Goal: Information Seeking & Learning: Learn about a topic

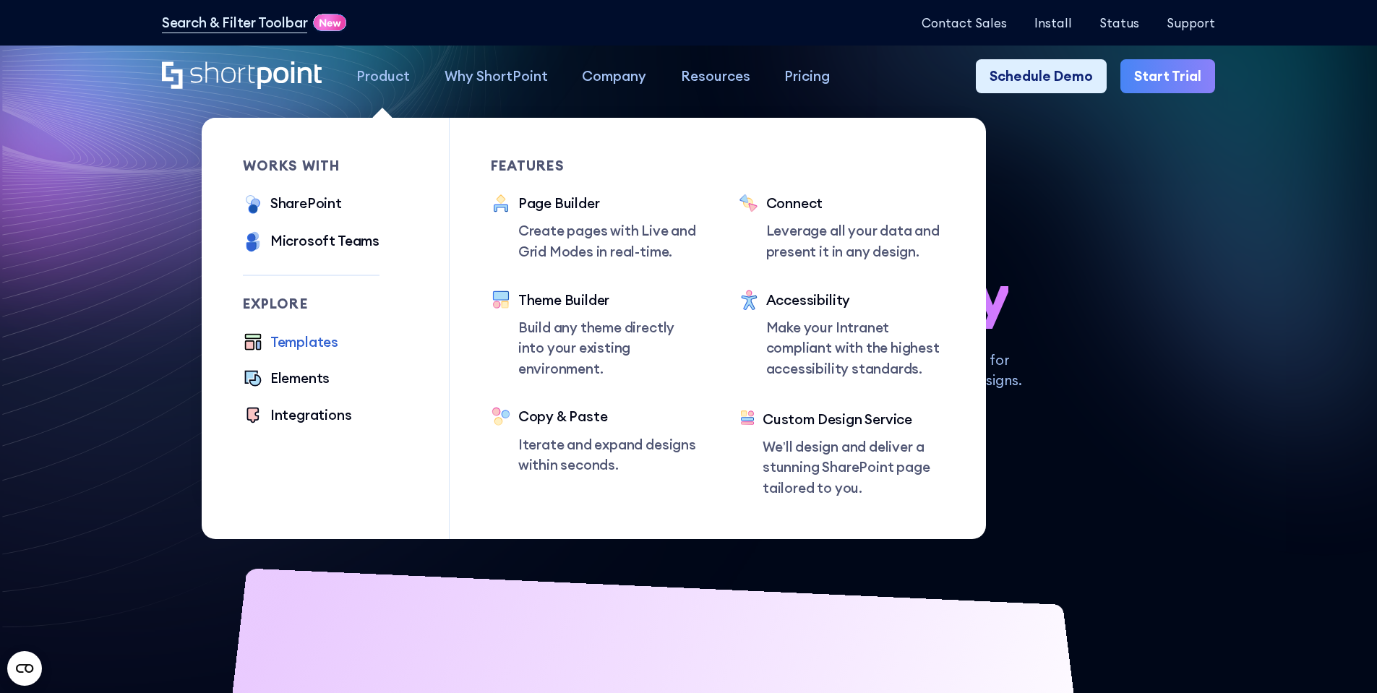
click at [317, 345] on div "Templates" at bounding box center [304, 342] width 68 height 21
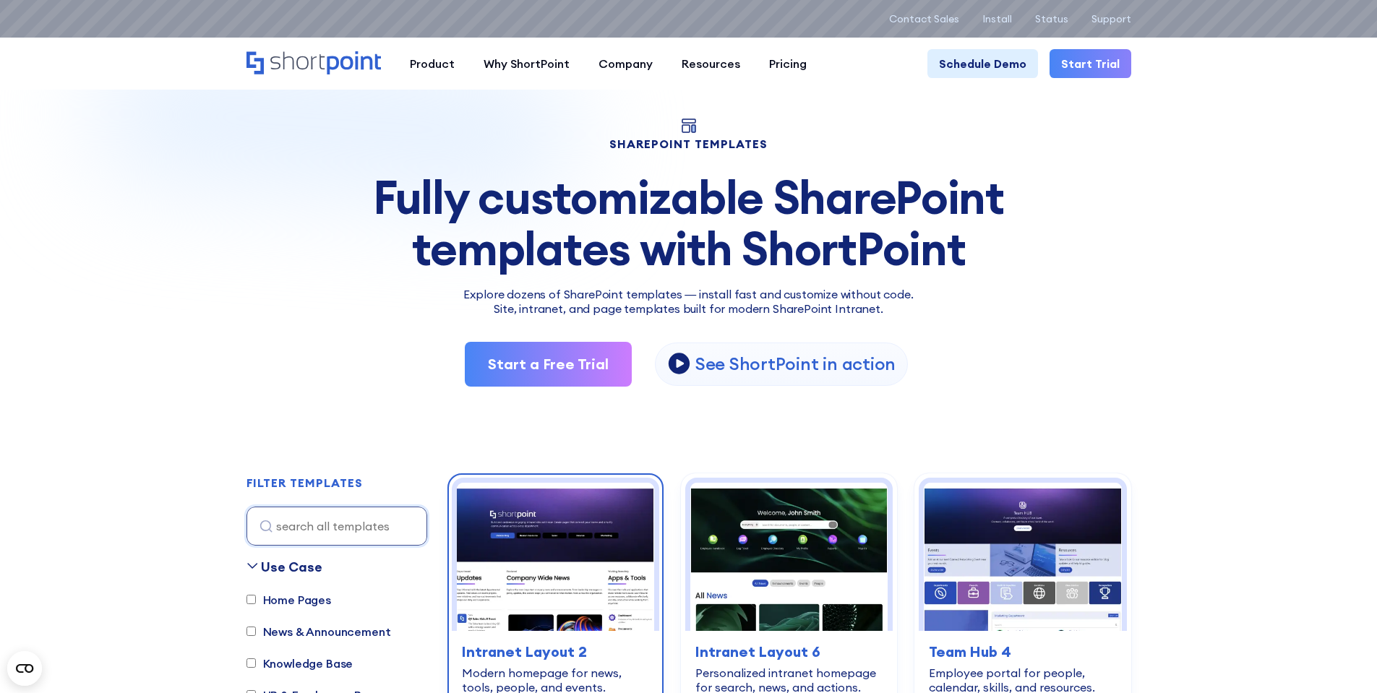
scroll to position [72, 0]
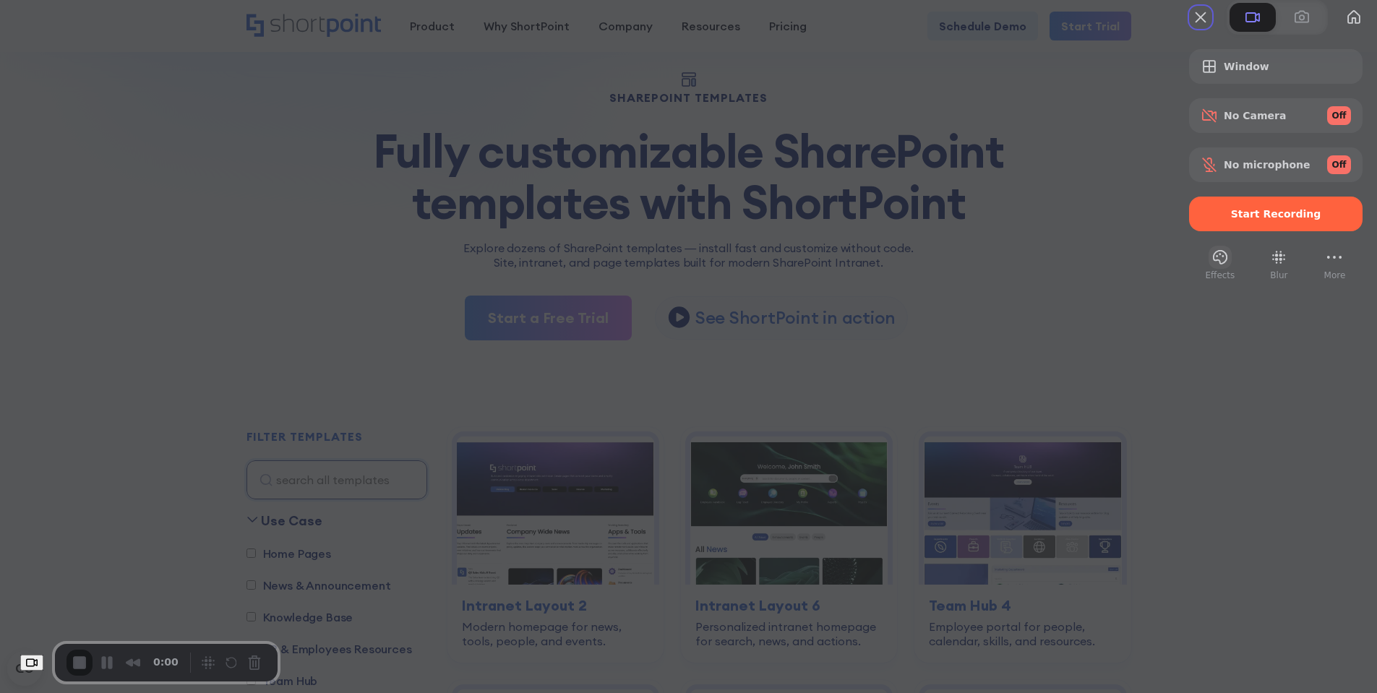
click at [1208, 269] on button "Effects" at bounding box center [1219, 257] width 23 height 23
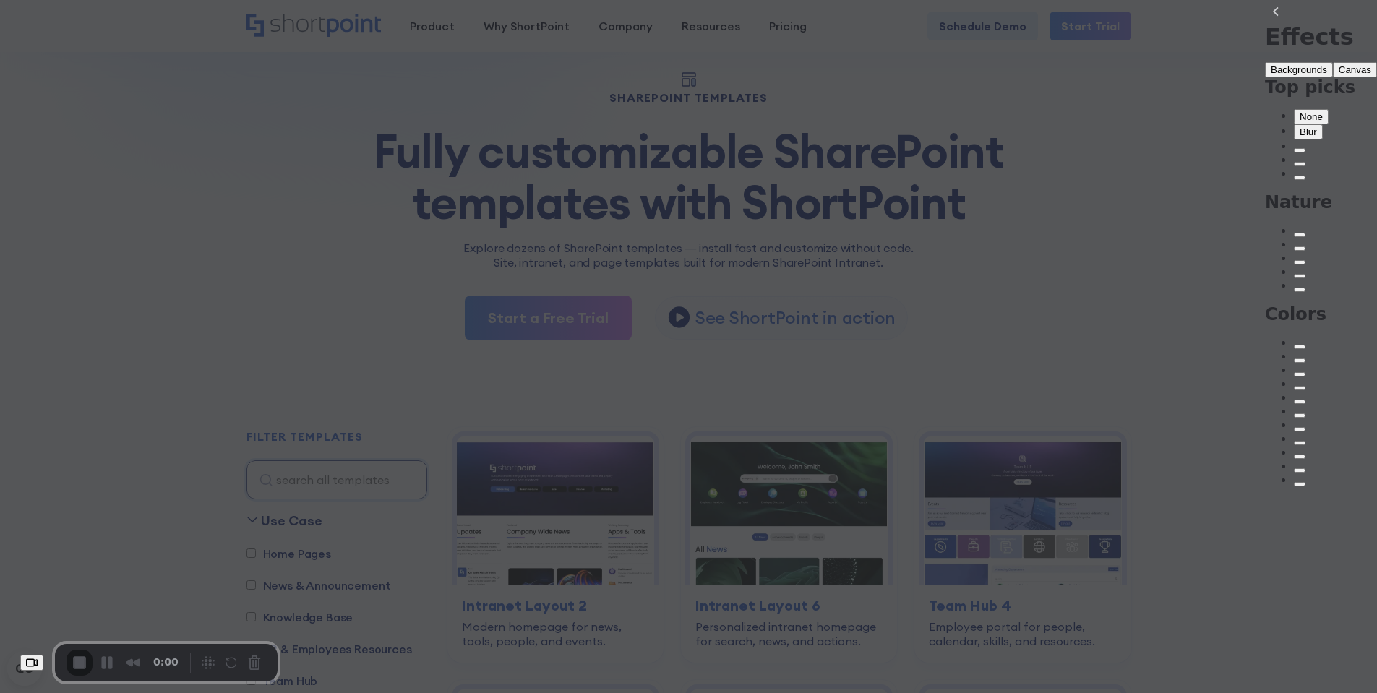
click at [1333, 77] on button "Canvas" at bounding box center [1355, 69] width 44 height 15
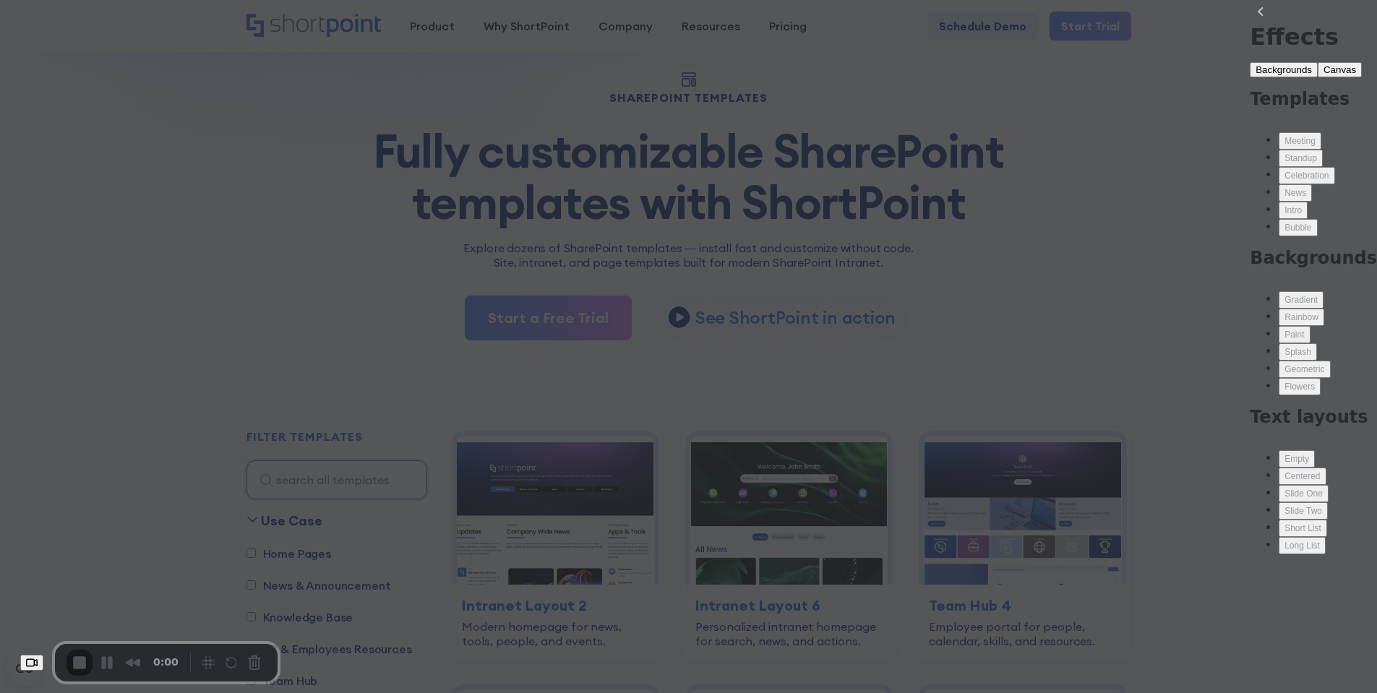
scroll to position [0, 0]
click at [1250, 23] on button "back" at bounding box center [1261, 11] width 23 height 23
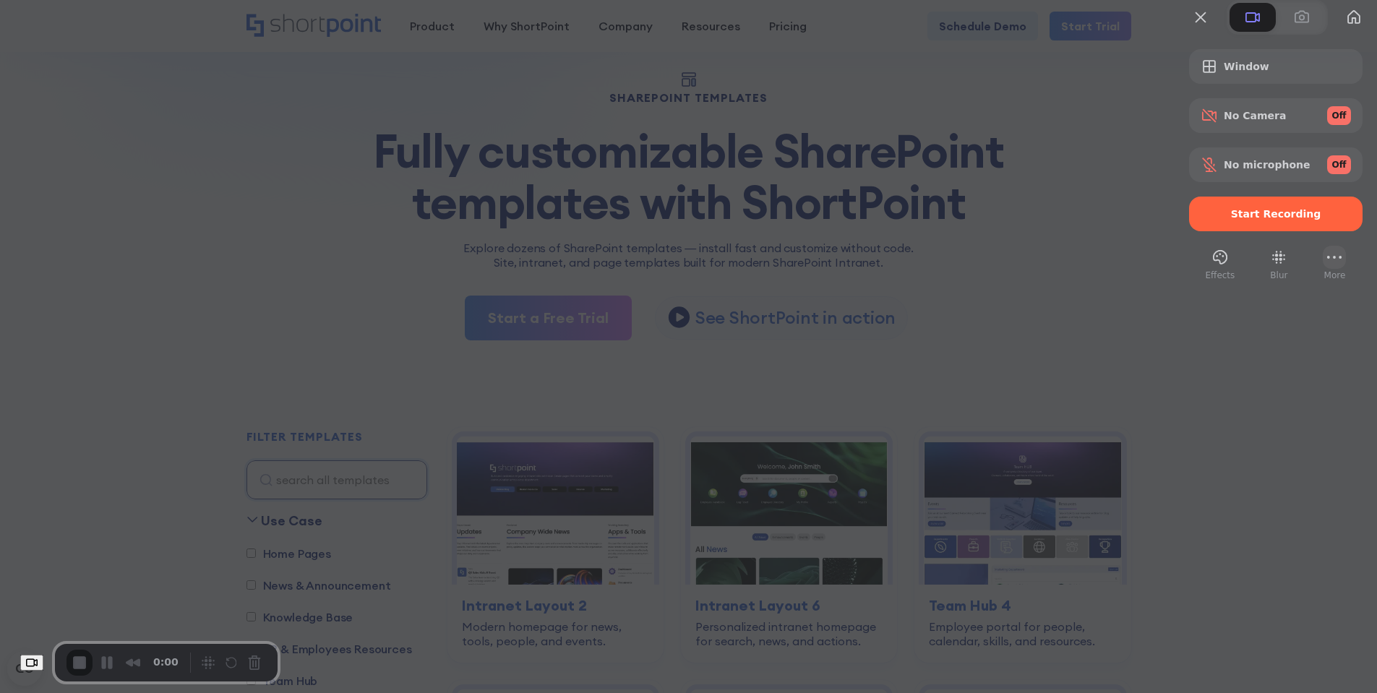
click at [1323, 269] on button "More" at bounding box center [1334, 257] width 23 height 23
click at [1081, 134] on div at bounding box center [688, 346] width 1377 height 693
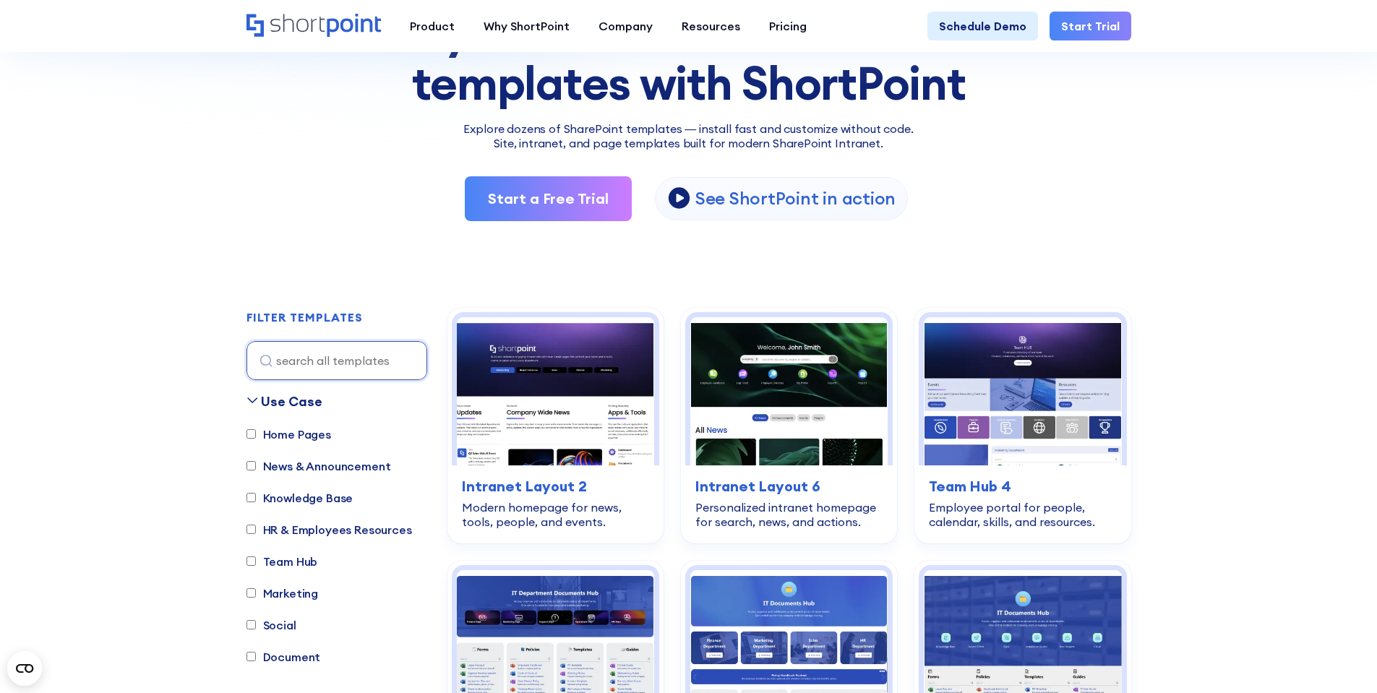
scroll to position [217, 0]
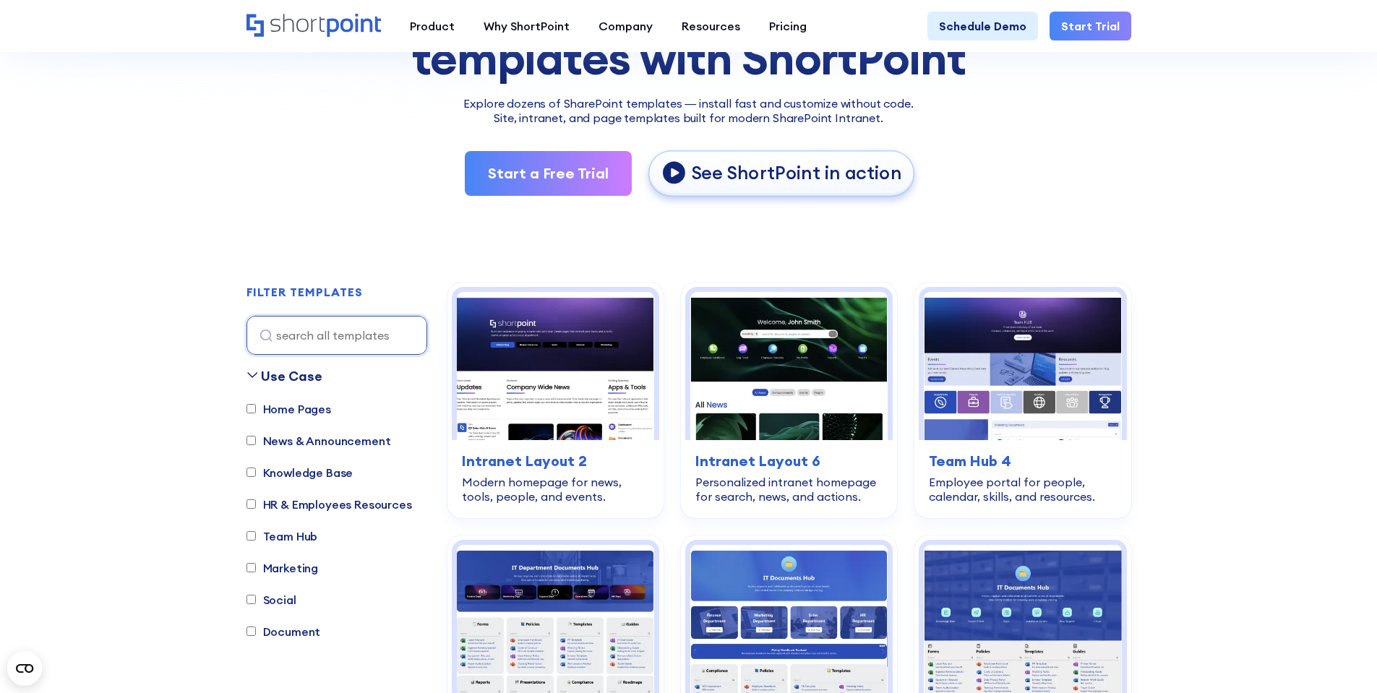
click at [744, 179] on p "See ShortPoint in action" at bounding box center [796, 173] width 210 height 24
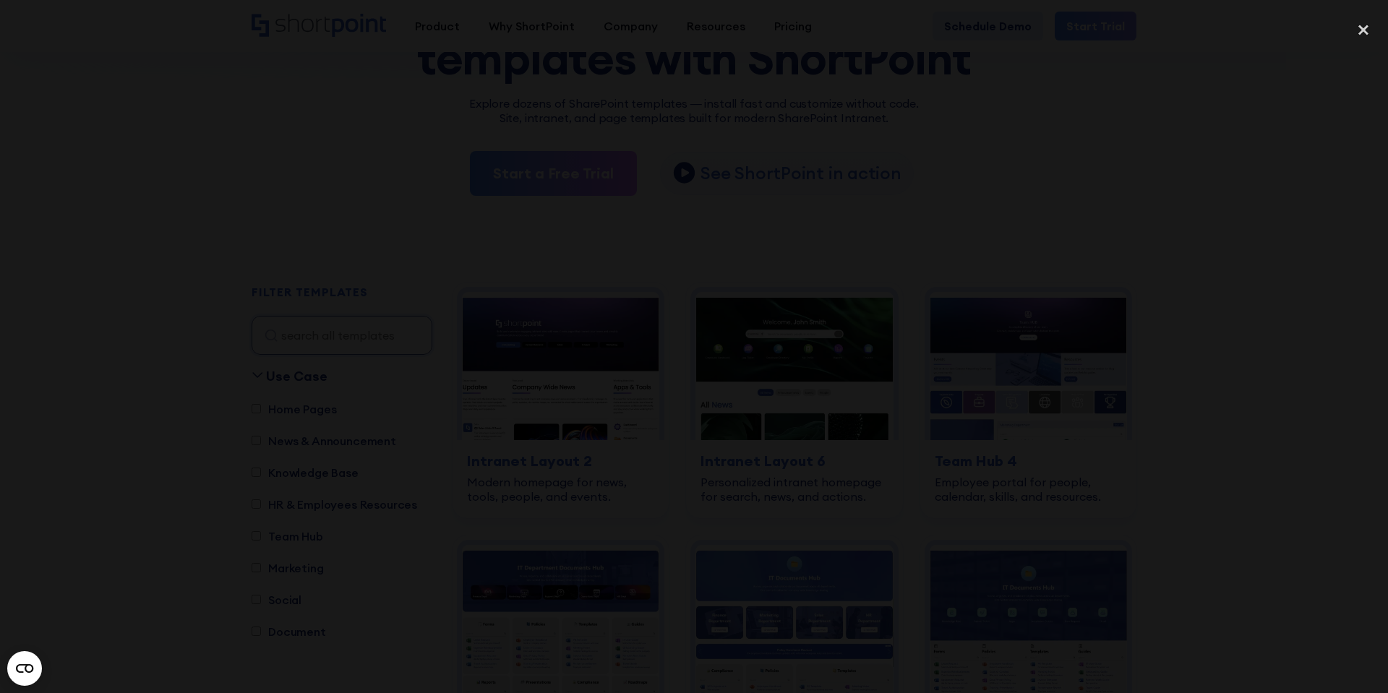
click at [1237, 364] on div at bounding box center [694, 347] width 1388 height 666
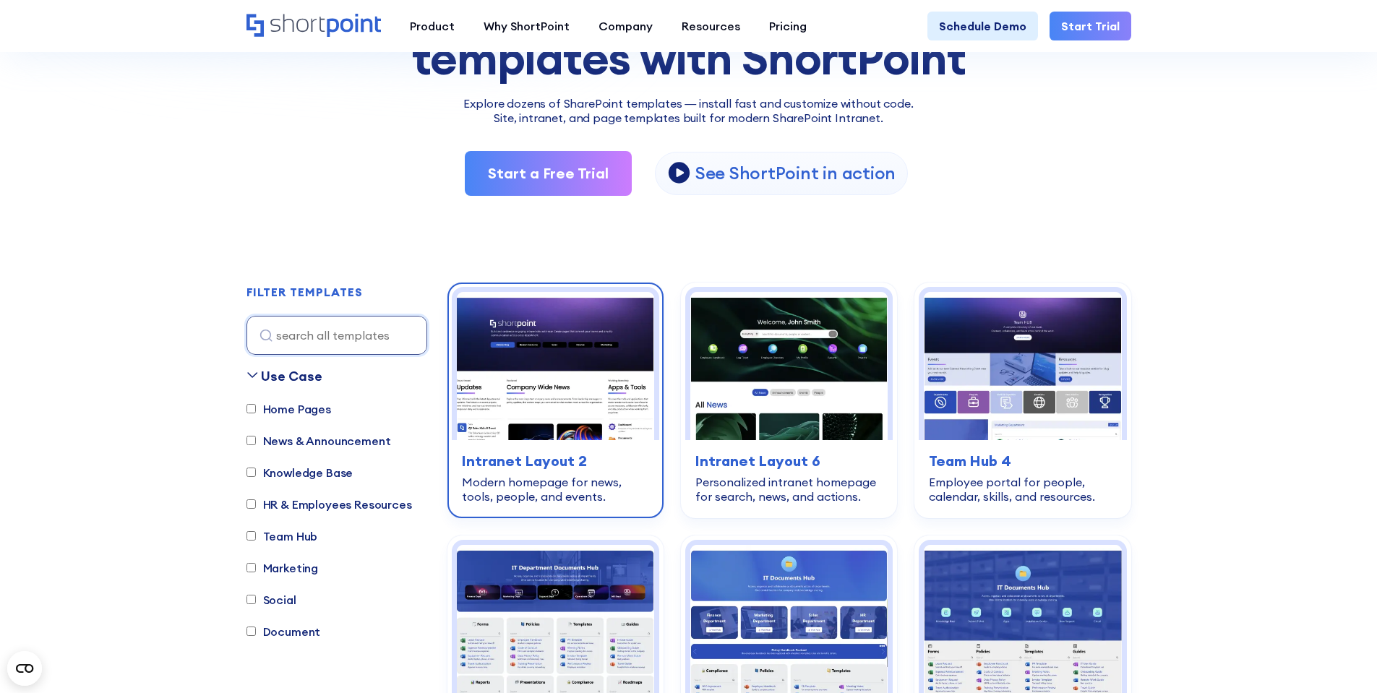
drag, startPoint x: 557, startPoint y: 364, endPoint x: 565, endPoint y: 336, distance: 29.3
click at [557, 364] on img at bounding box center [555, 366] width 197 height 148
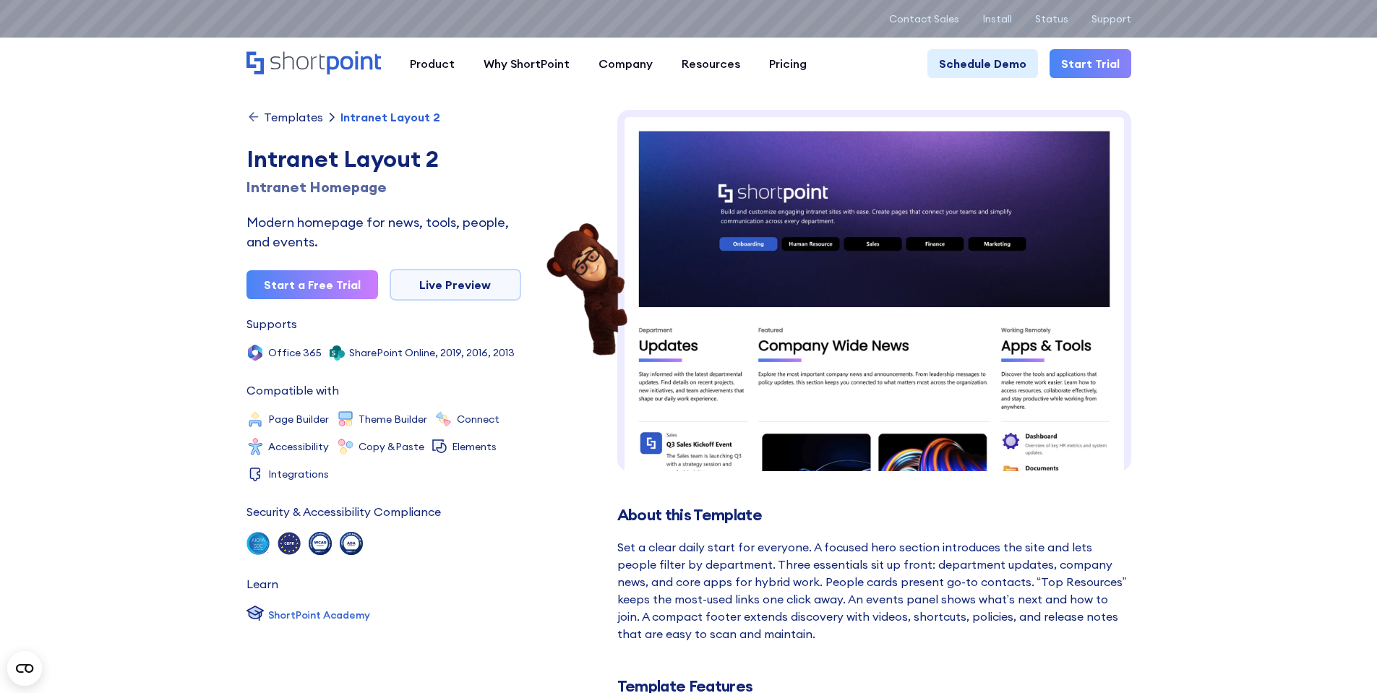
click at [999, 248] on img at bounding box center [874, 610] width 514 height 1001
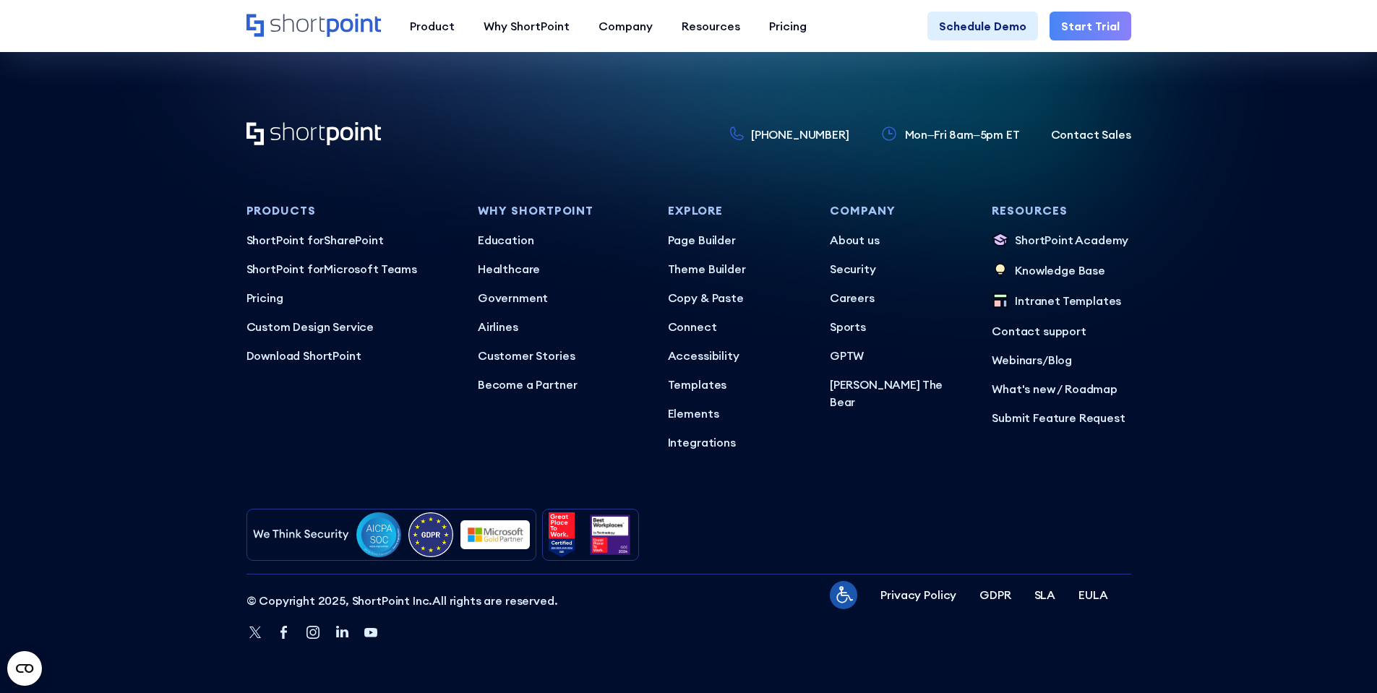
scroll to position [3381, 0]
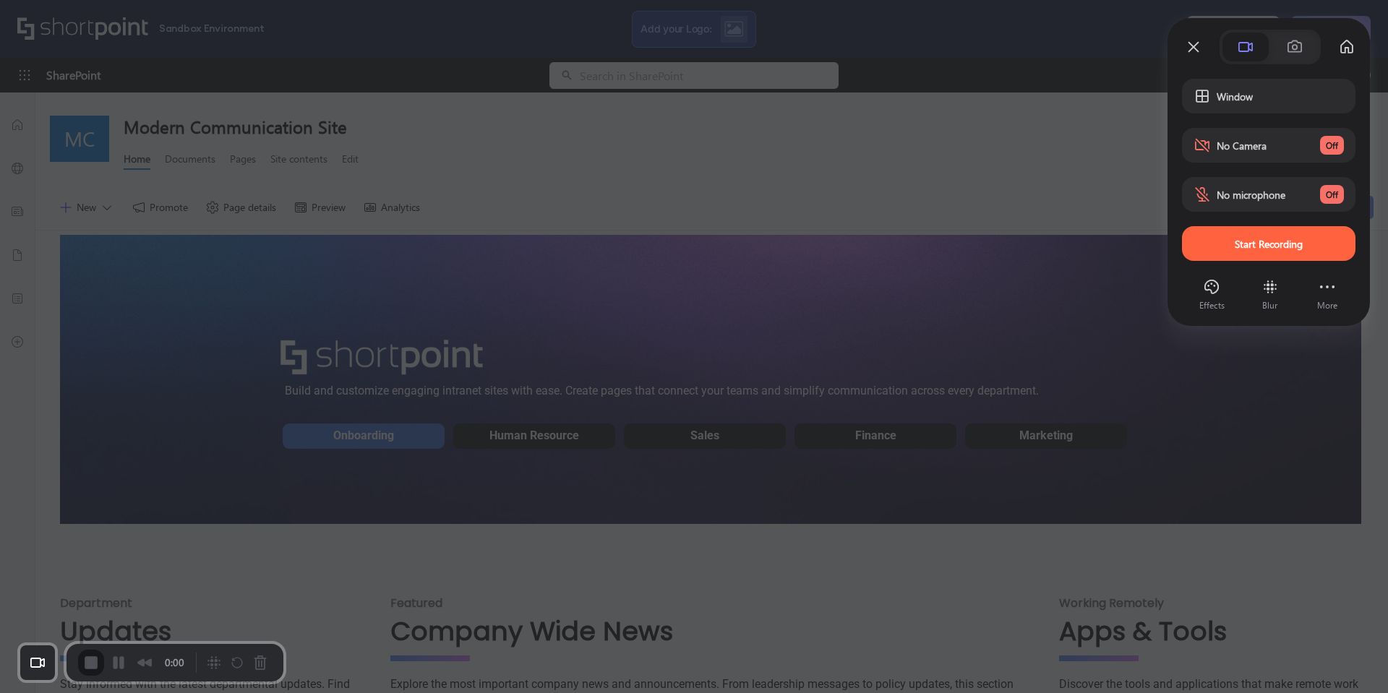
click at [1060, 189] on div at bounding box center [694, 346] width 1388 height 693
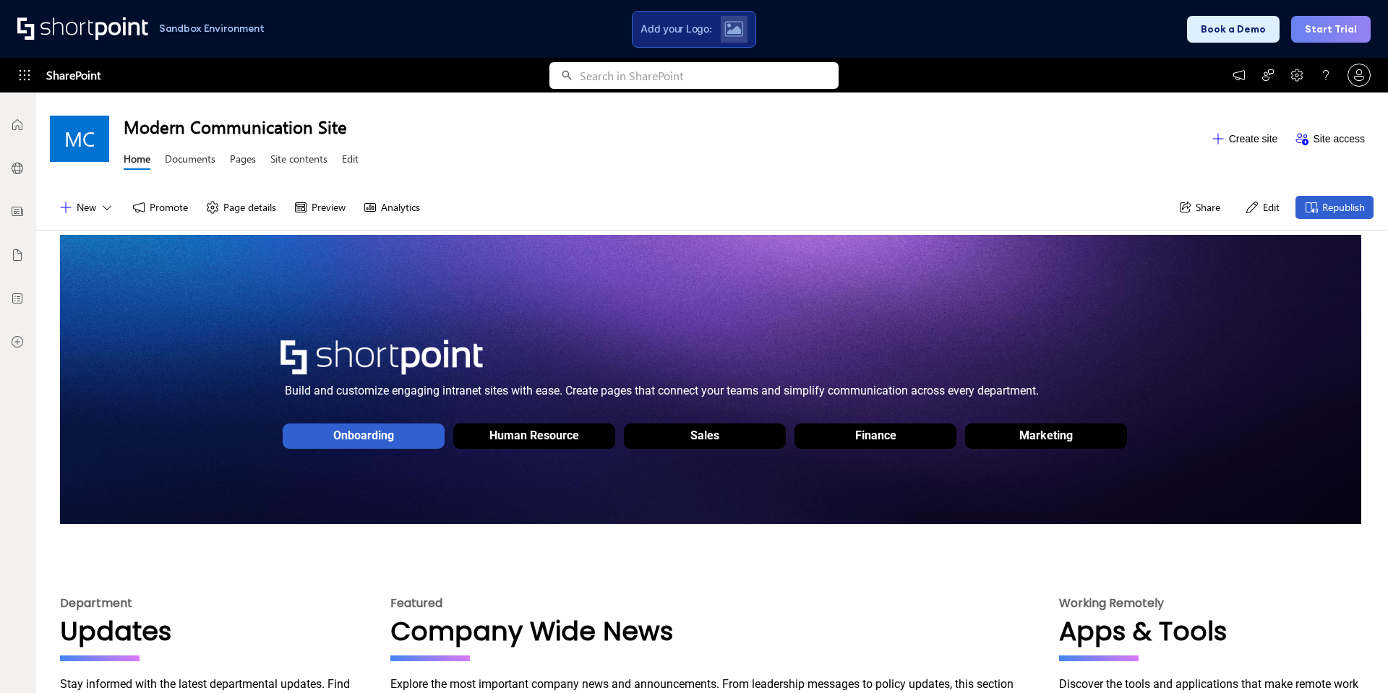
click at [814, 526] on div "Build and customize engaging intranet sites with ease. Create pages that connec…" at bounding box center [711, 397] width 1303 height 325
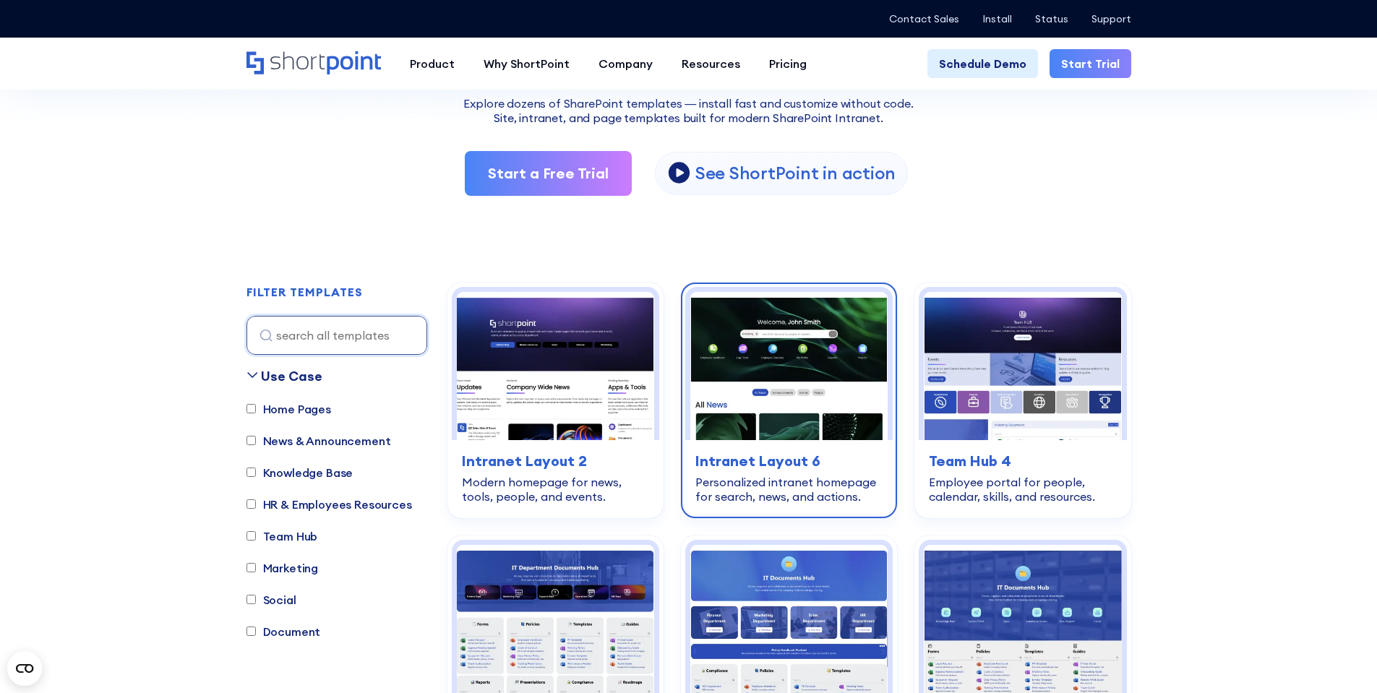
click at [773, 384] on img at bounding box center [788, 366] width 197 height 148
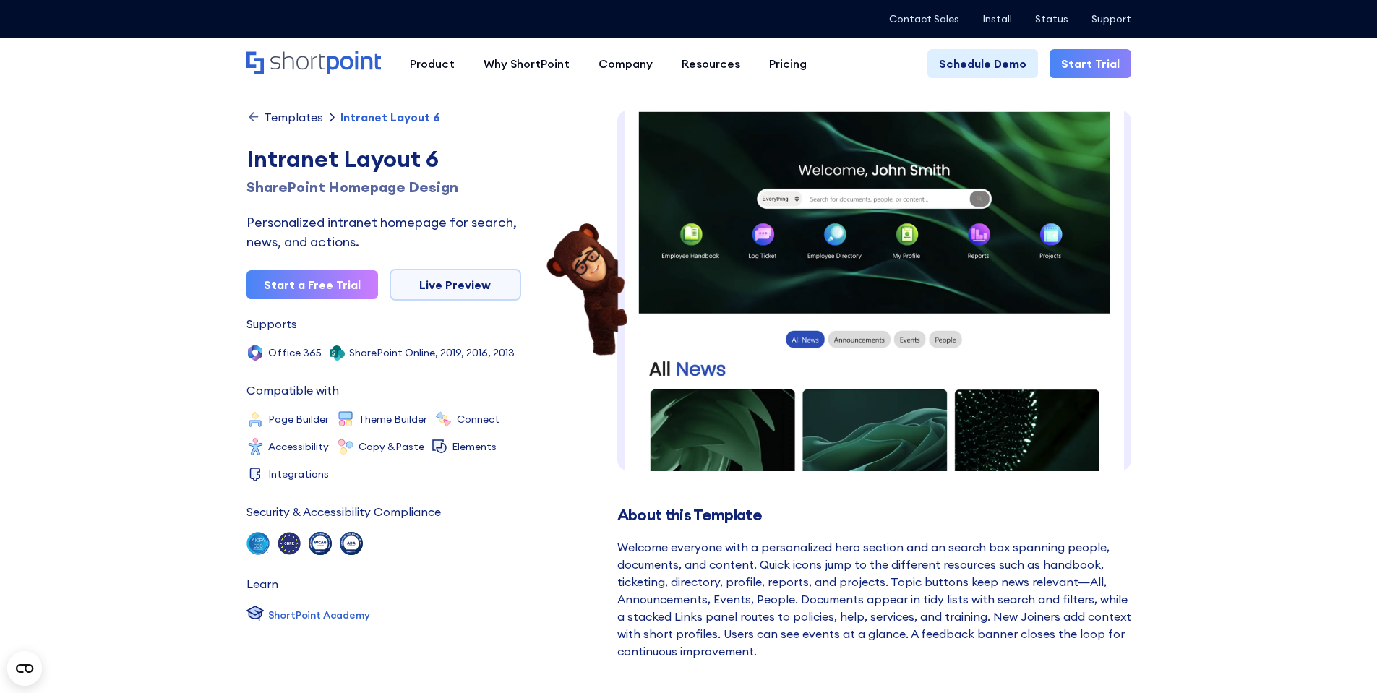
scroll to position [22, 0]
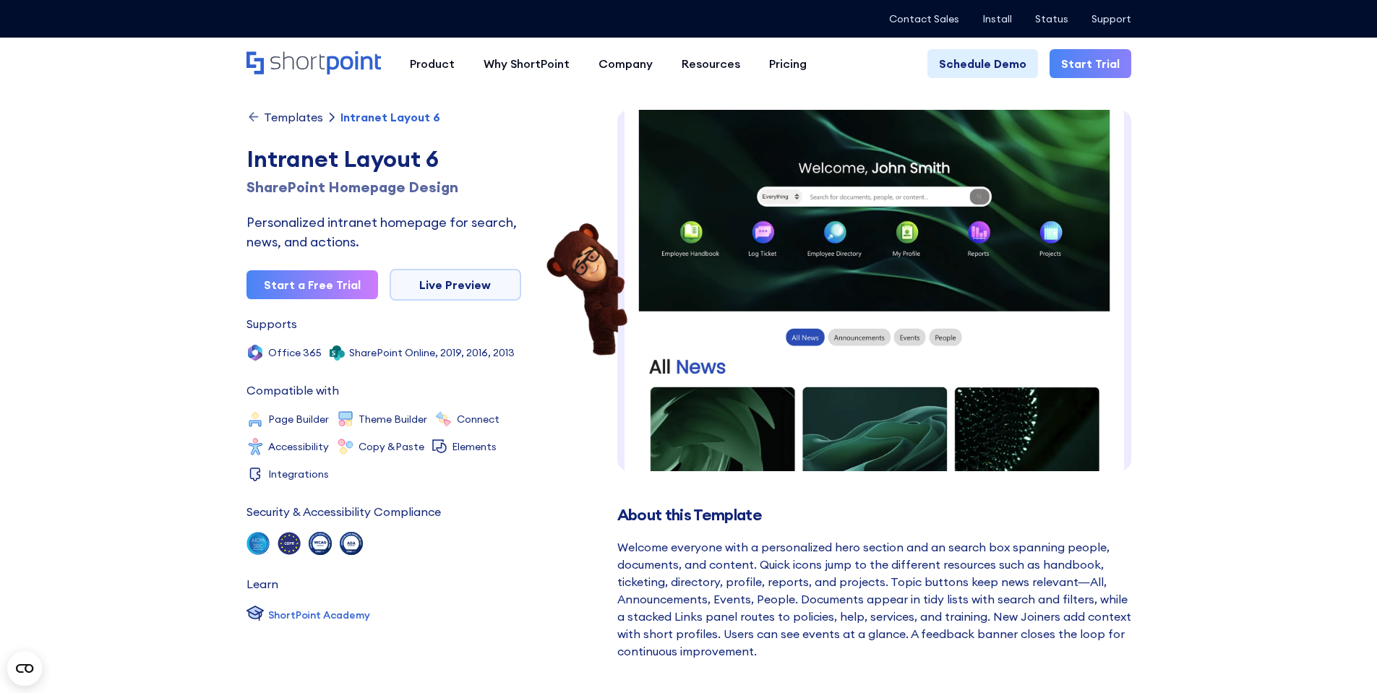
click at [730, 258] on img at bounding box center [874, 636] width 514 height 1097
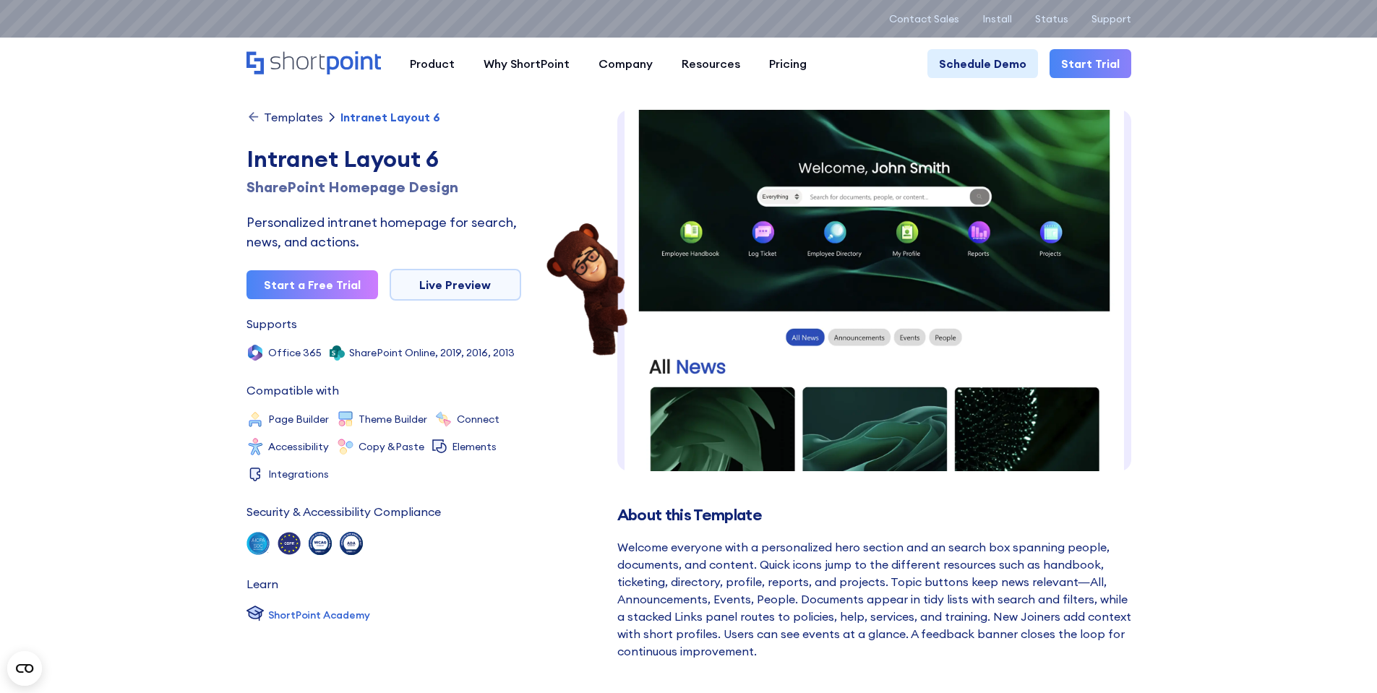
scroll to position [0, 0]
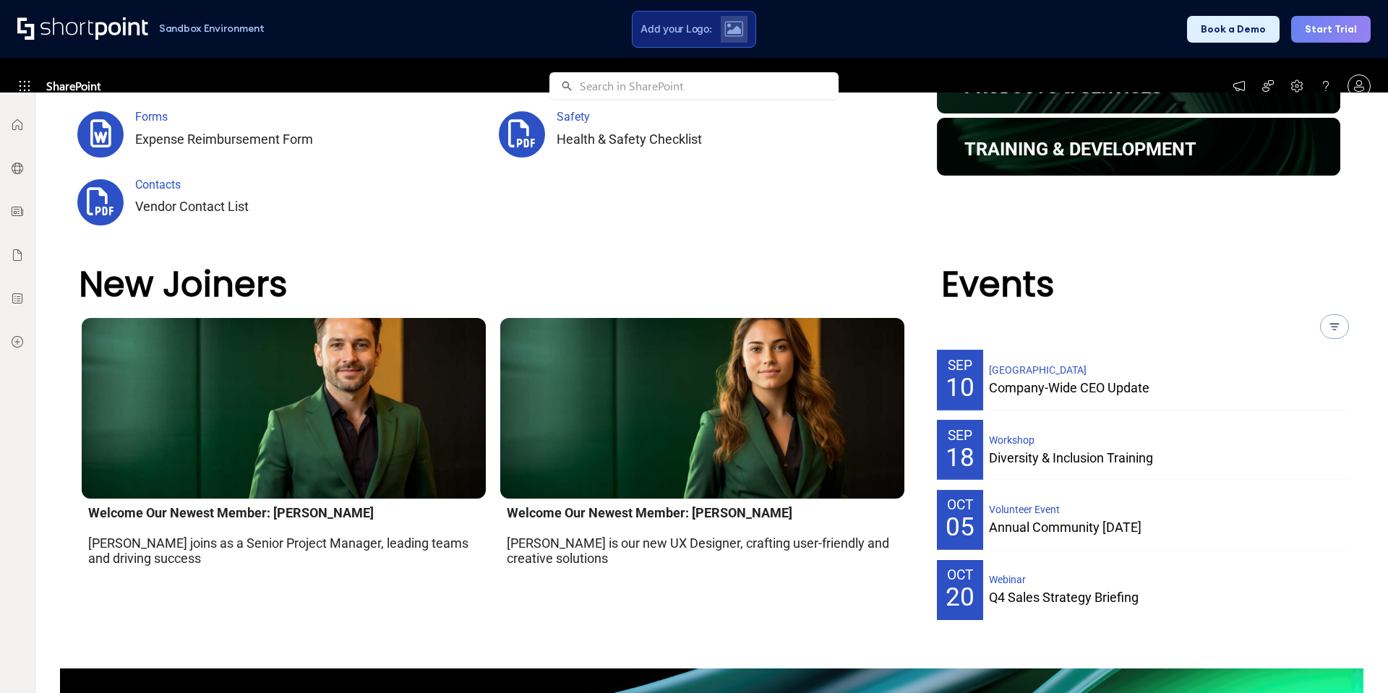
scroll to position [1574, 0]
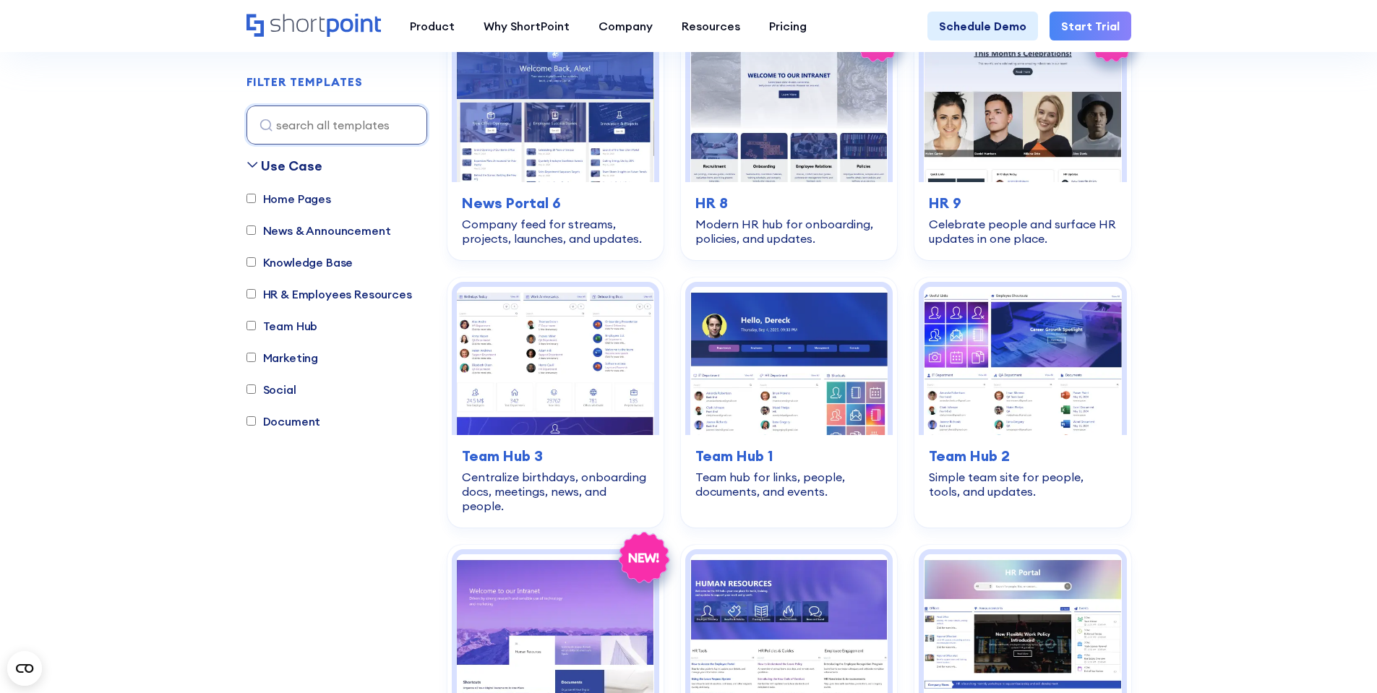
scroll to position [439, 0]
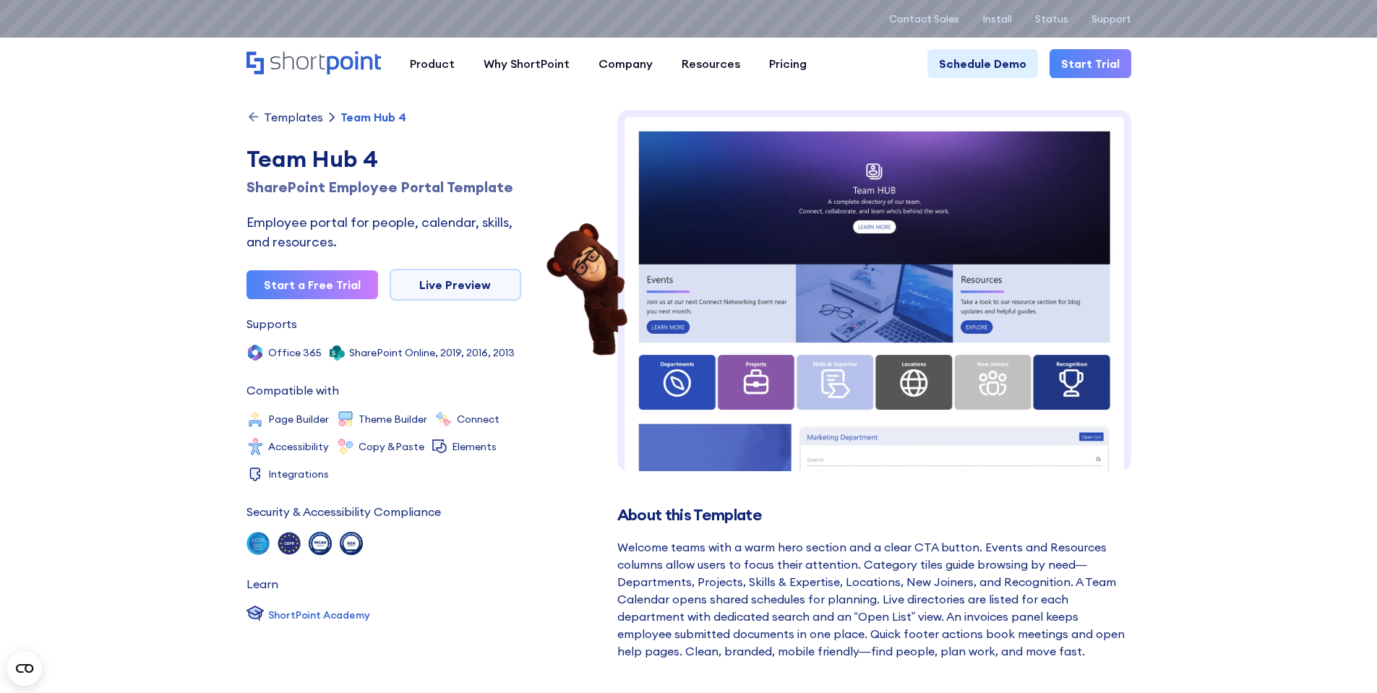
click at [861, 319] on img at bounding box center [874, 565] width 514 height 911
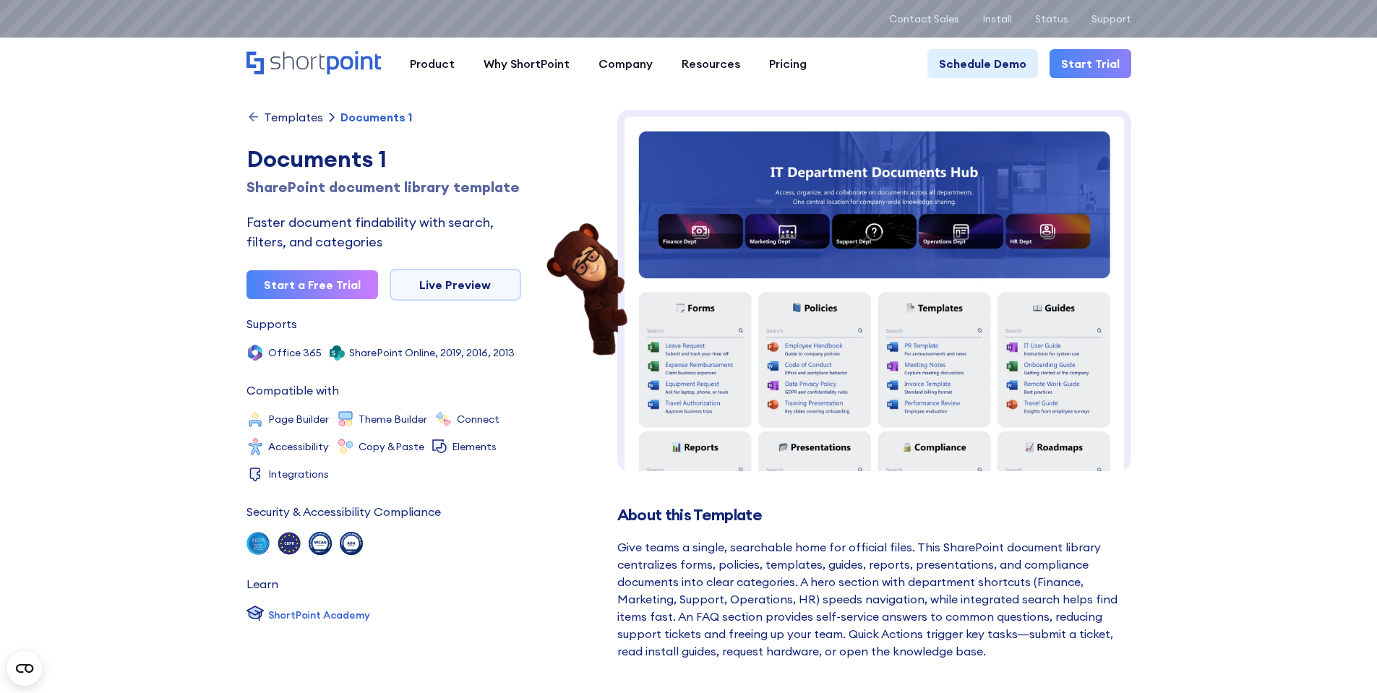
click at [921, 277] on img at bounding box center [874, 595] width 514 height 970
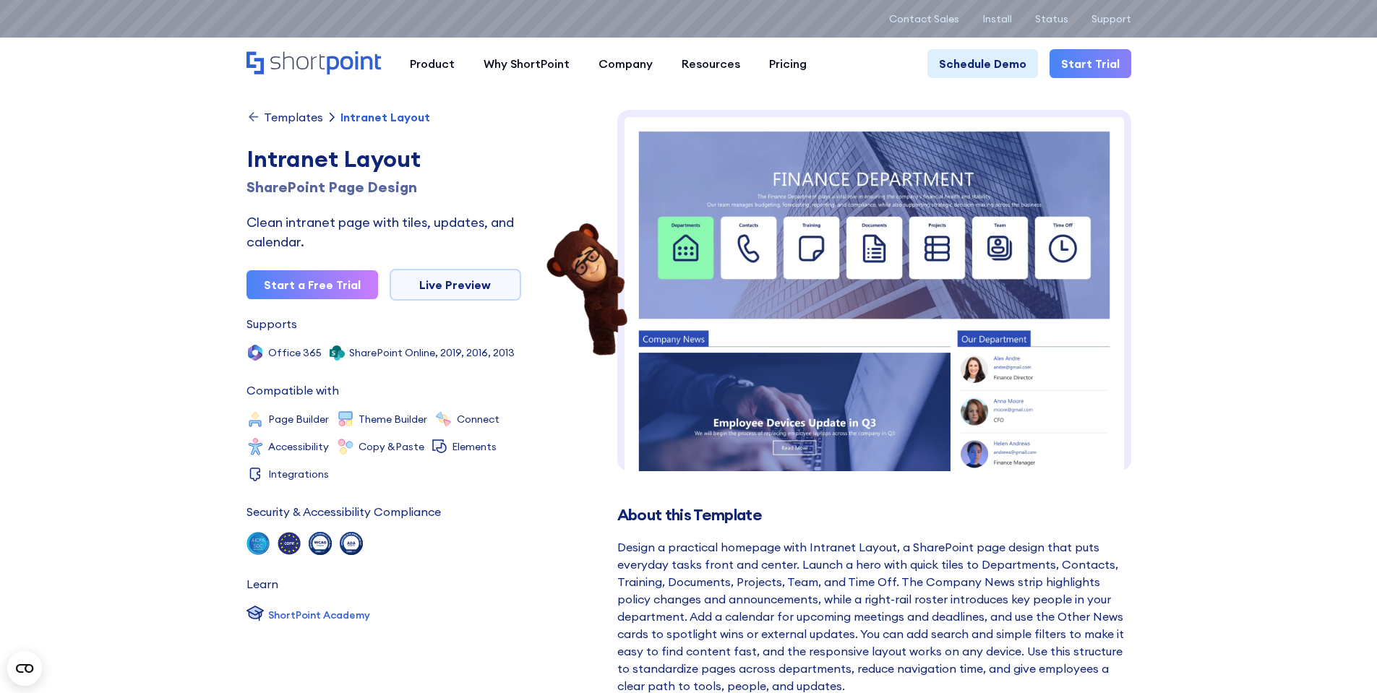
drag, startPoint x: 863, startPoint y: 336, endPoint x: 864, endPoint y: 319, distance: 17.4
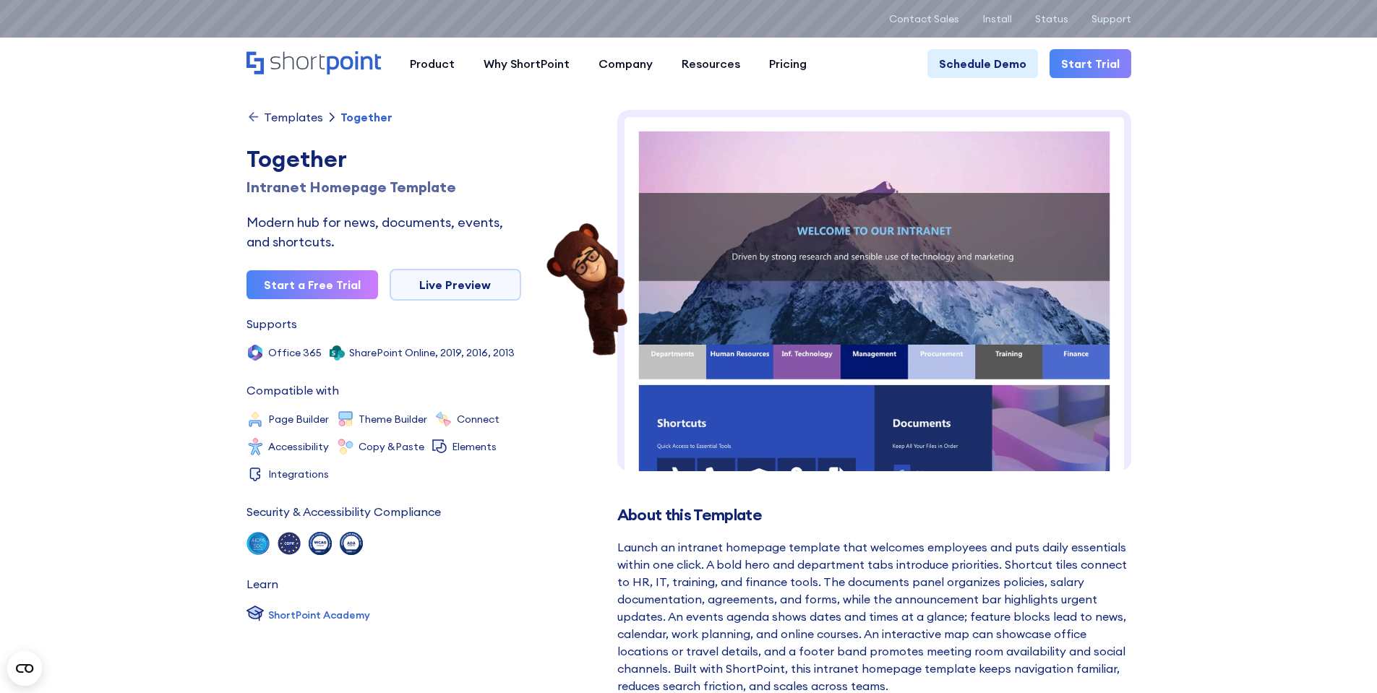
drag, startPoint x: 807, startPoint y: 238, endPoint x: 809, endPoint y: 228, distance: 10.3
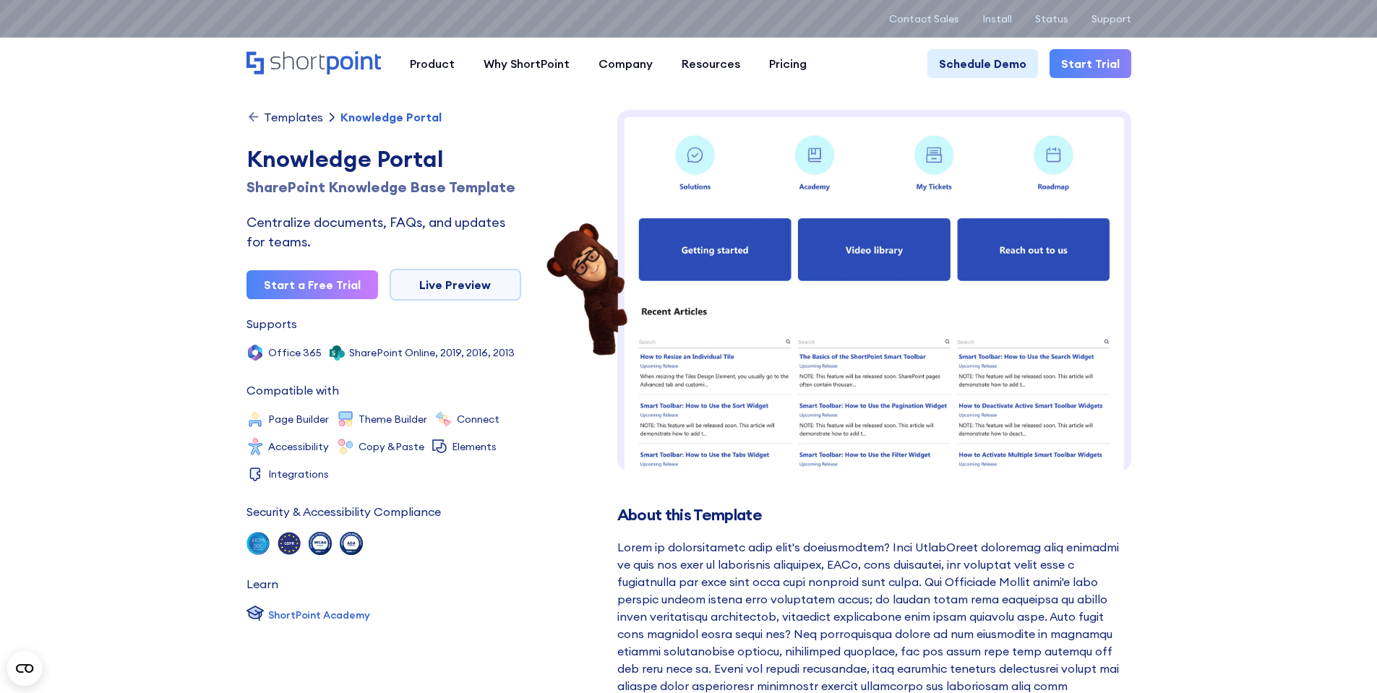
drag, startPoint x: 838, startPoint y: 237, endPoint x: 847, endPoint y: 216, distance: 23.0
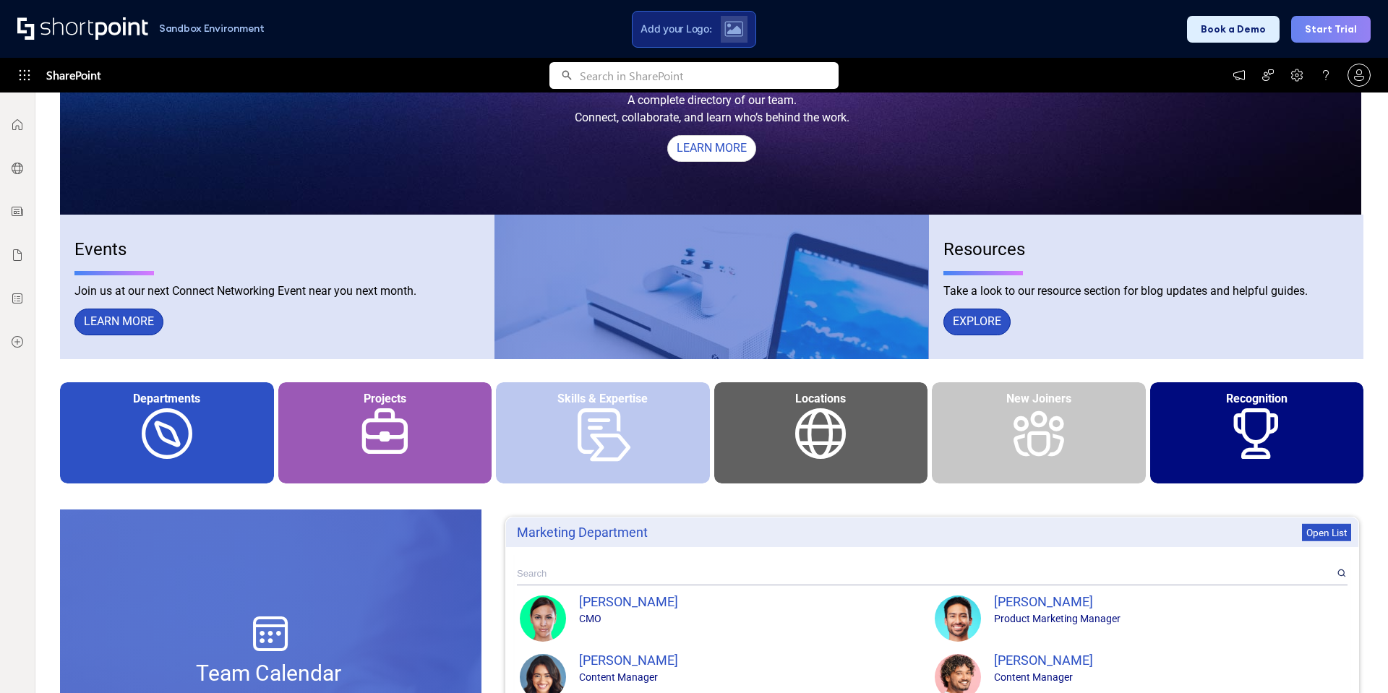
scroll to position [296, 0]
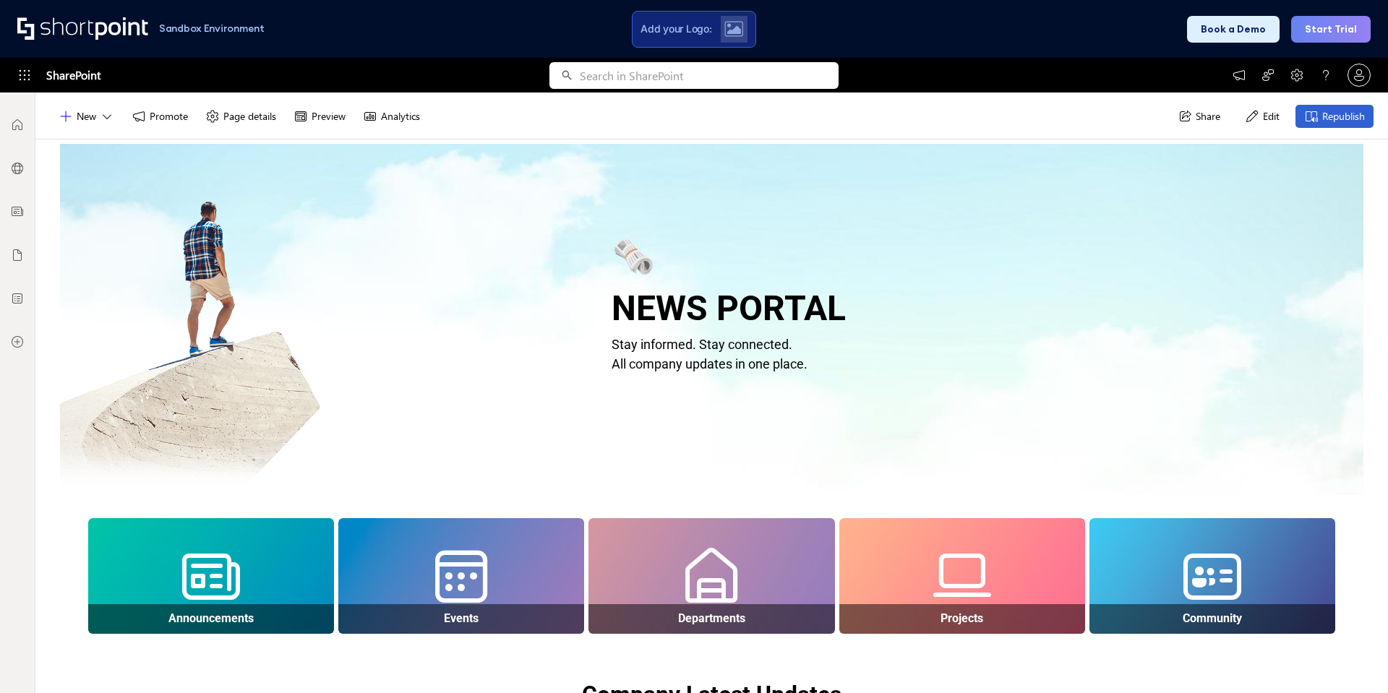
scroll to position [224, 0]
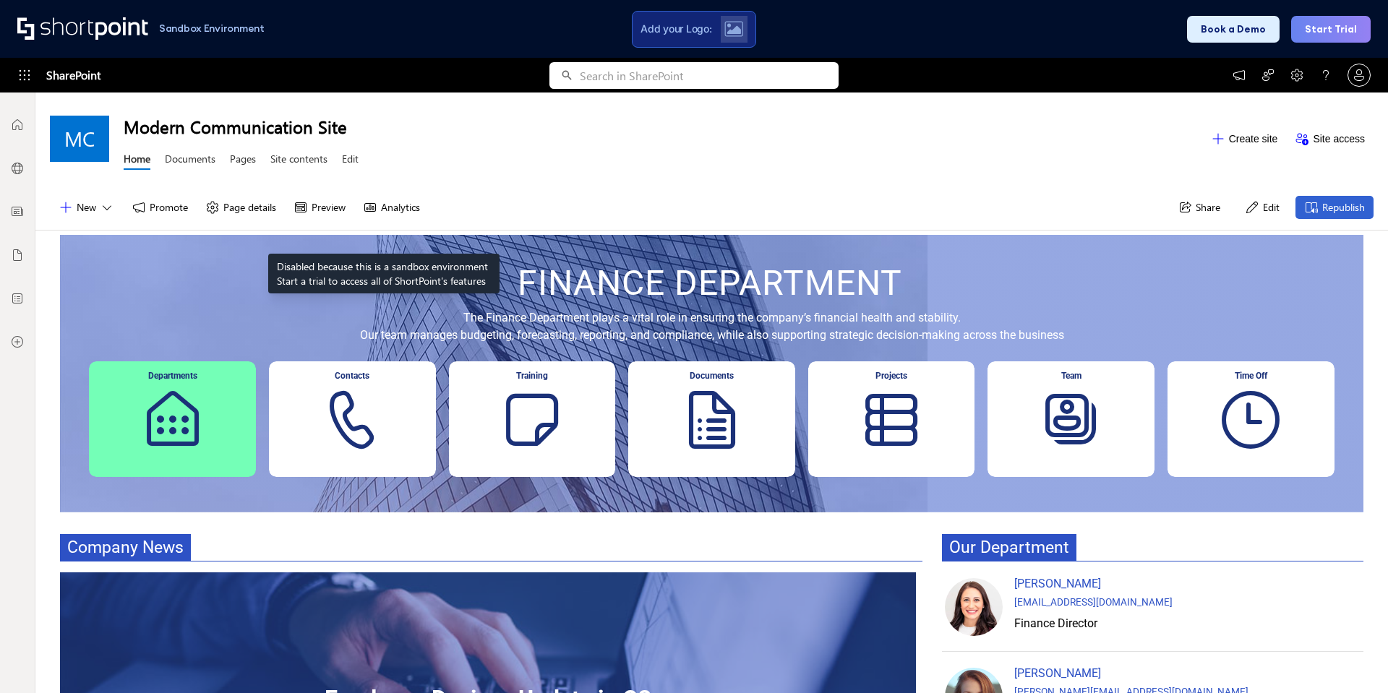
scroll to position [11, 11]
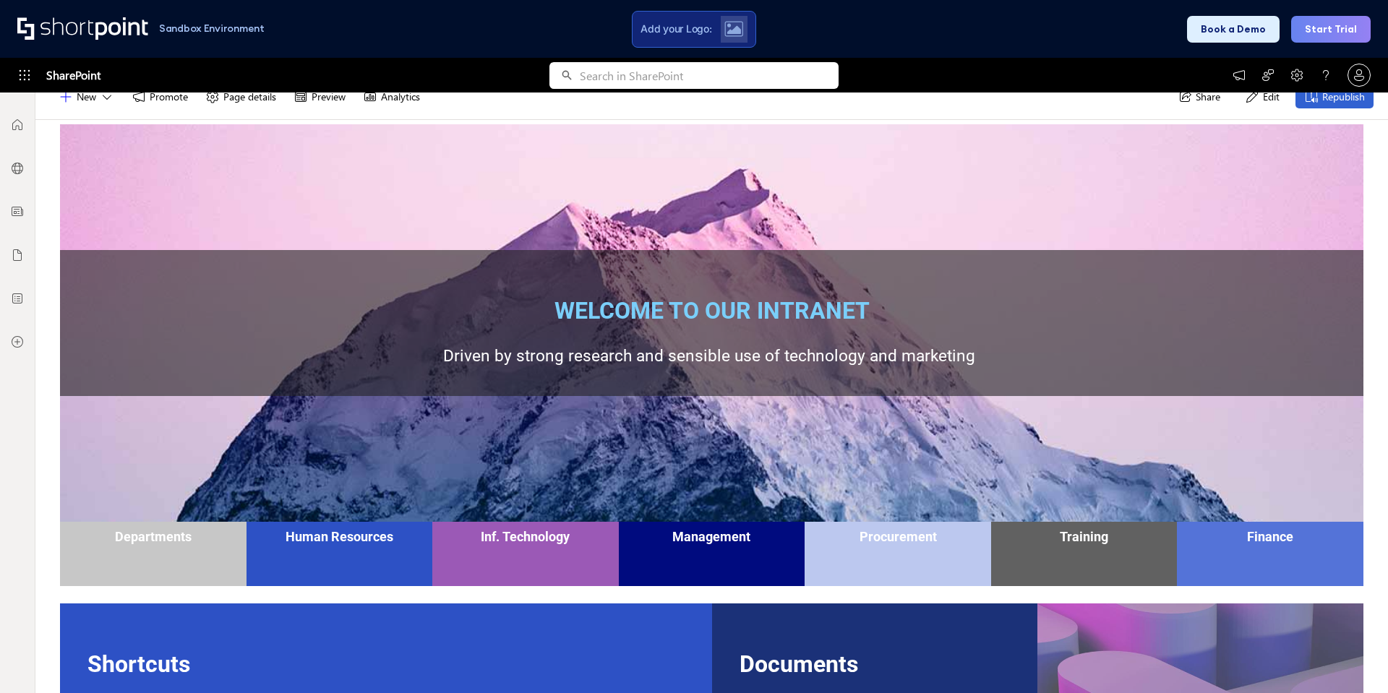
scroll to position [145, 0]
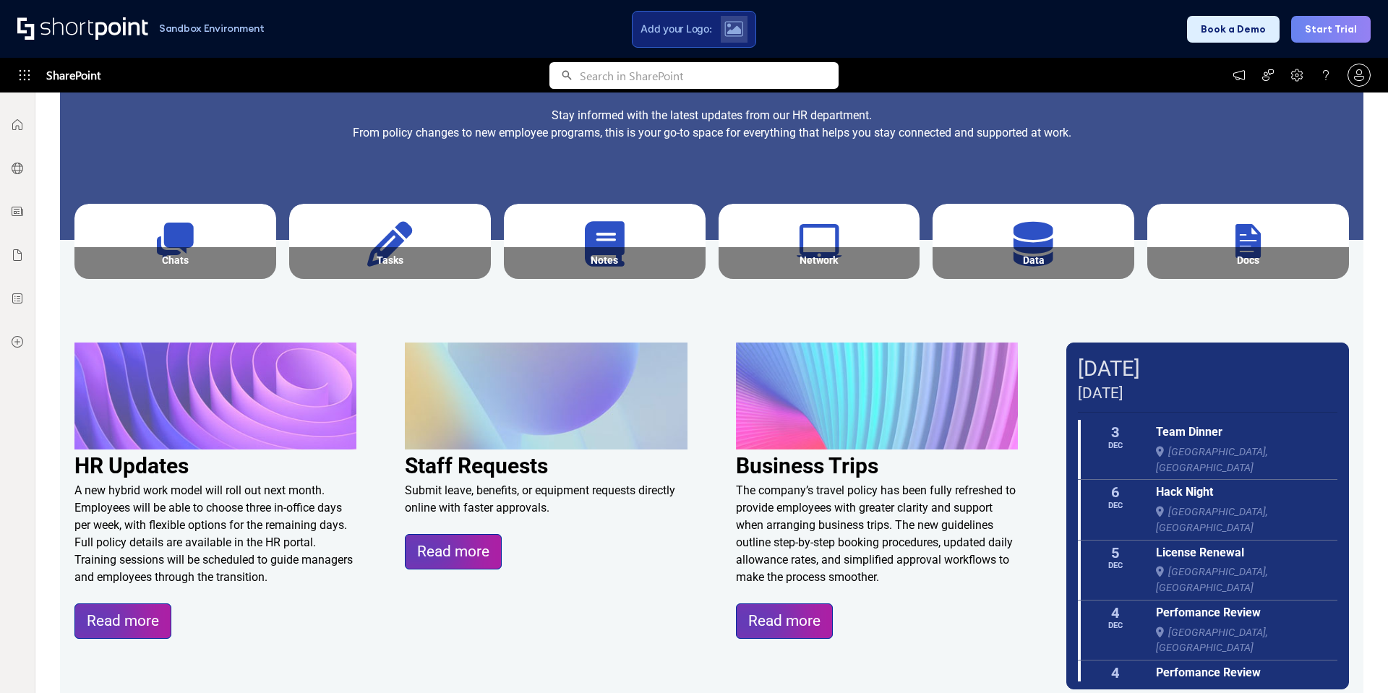
scroll to position [236, 0]
